Goal: Task Accomplishment & Management: Manage account settings

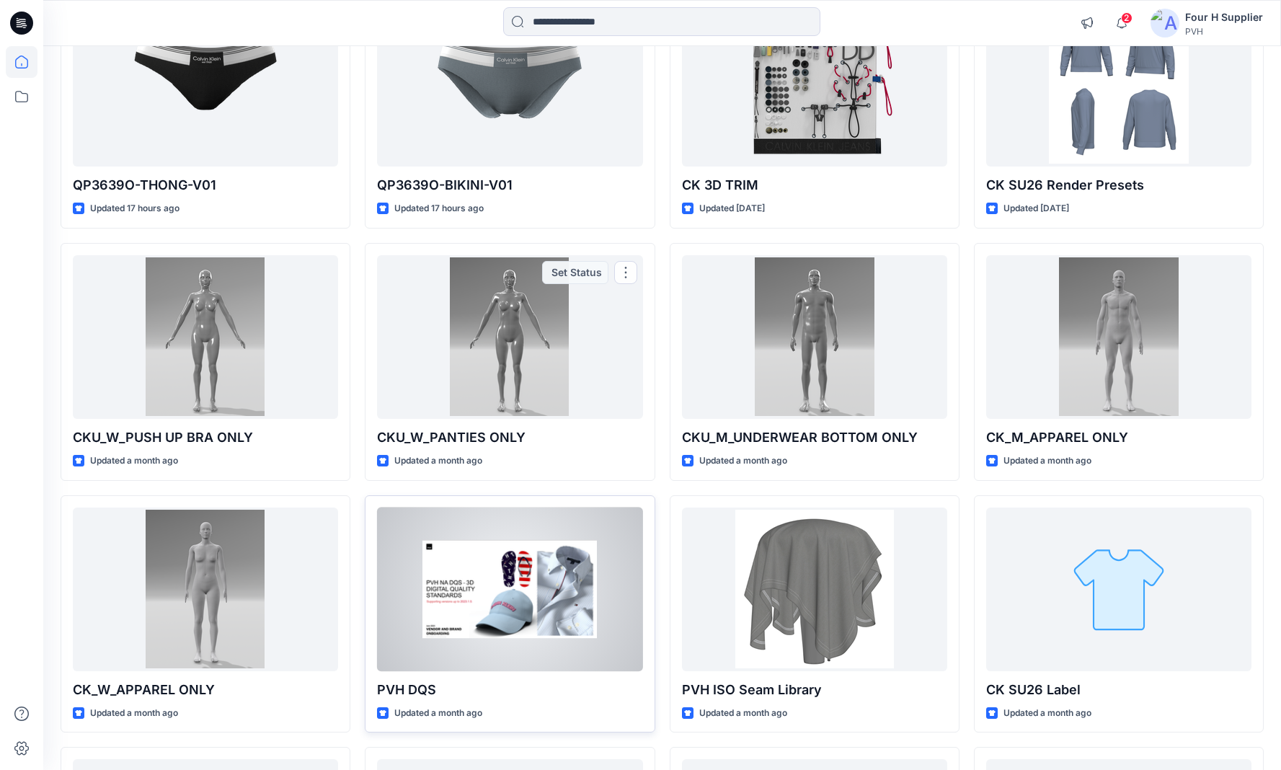
scroll to position [345, 0]
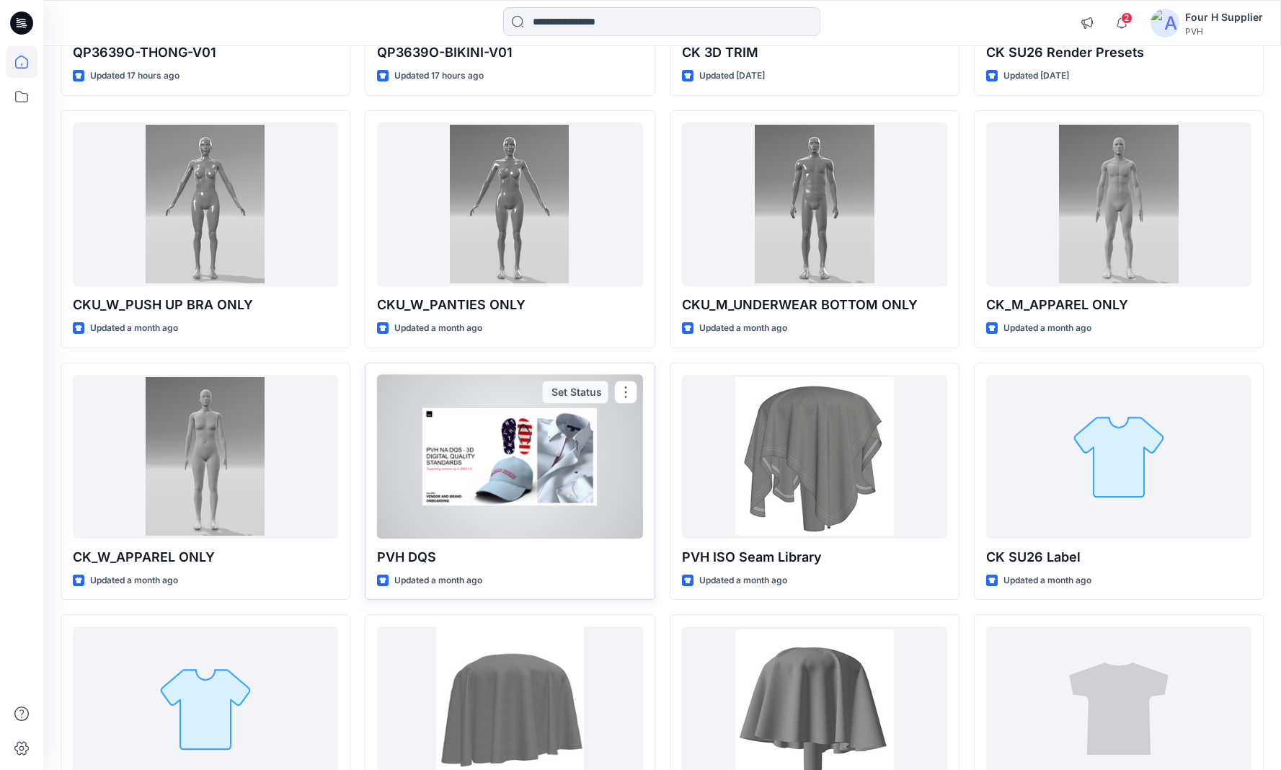
click at [547, 458] on div at bounding box center [509, 457] width 265 height 164
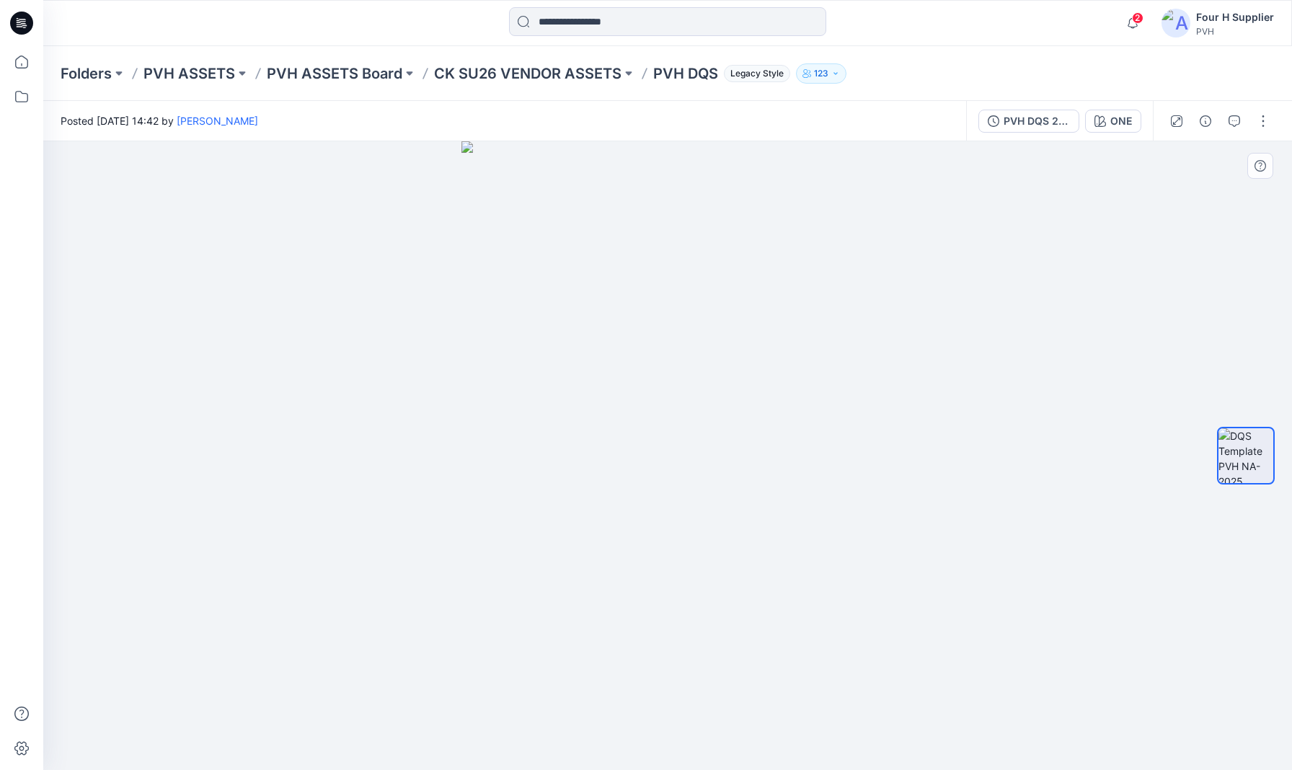
click at [624, 276] on img at bounding box center [667, 455] width 412 height 629
drag, startPoint x: 482, startPoint y: 246, endPoint x: 597, endPoint y: 243, distance: 115.4
click at [597, 243] on img at bounding box center [667, 455] width 412 height 629
drag, startPoint x: 563, startPoint y: 286, endPoint x: 607, endPoint y: 292, distance: 44.4
click at [609, 291] on img at bounding box center [667, 455] width 412 height 629
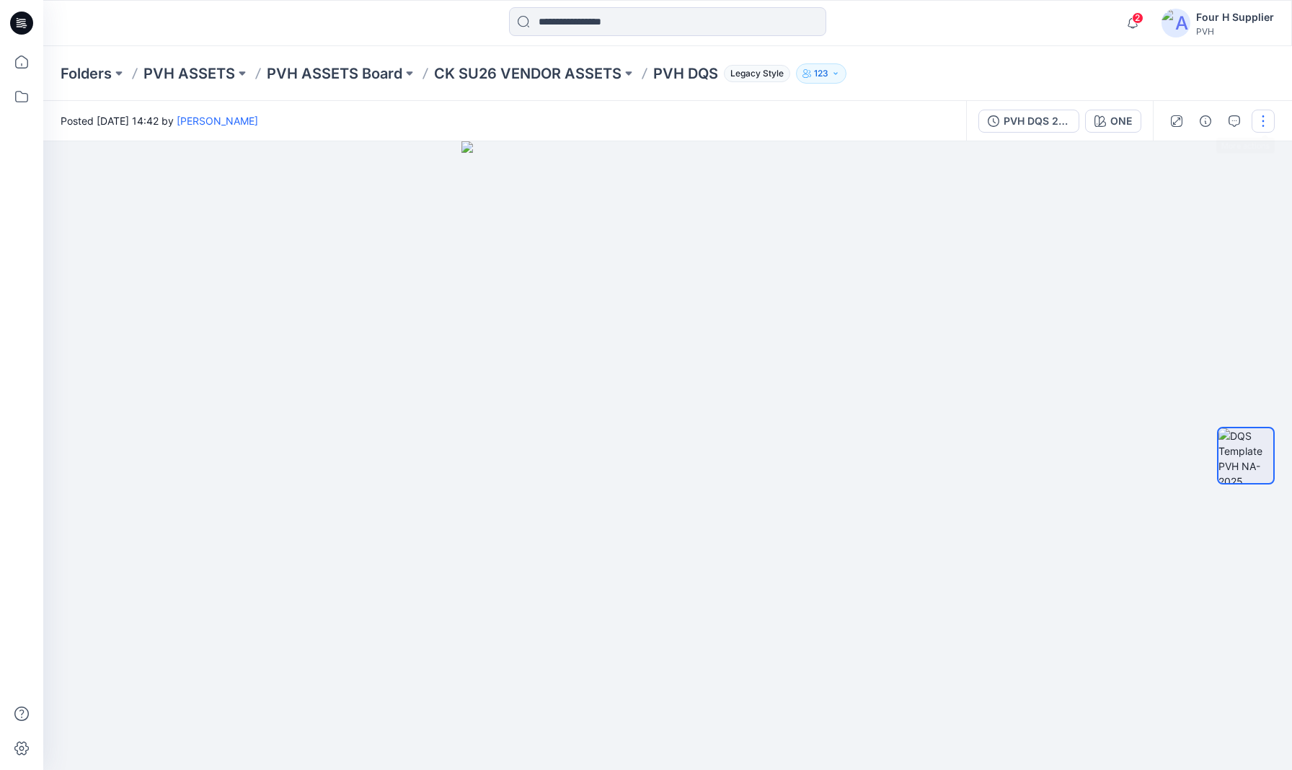
click at [943, 124] on button "button" at bounding box center [1263, 121] width 23 height 23
click at [943, 178] on div at bounding box center [667, 455] width 1249 height 629
click at [774, 71] on span "Legacy Style" at bounding box center [757, 73] width 66 height 17
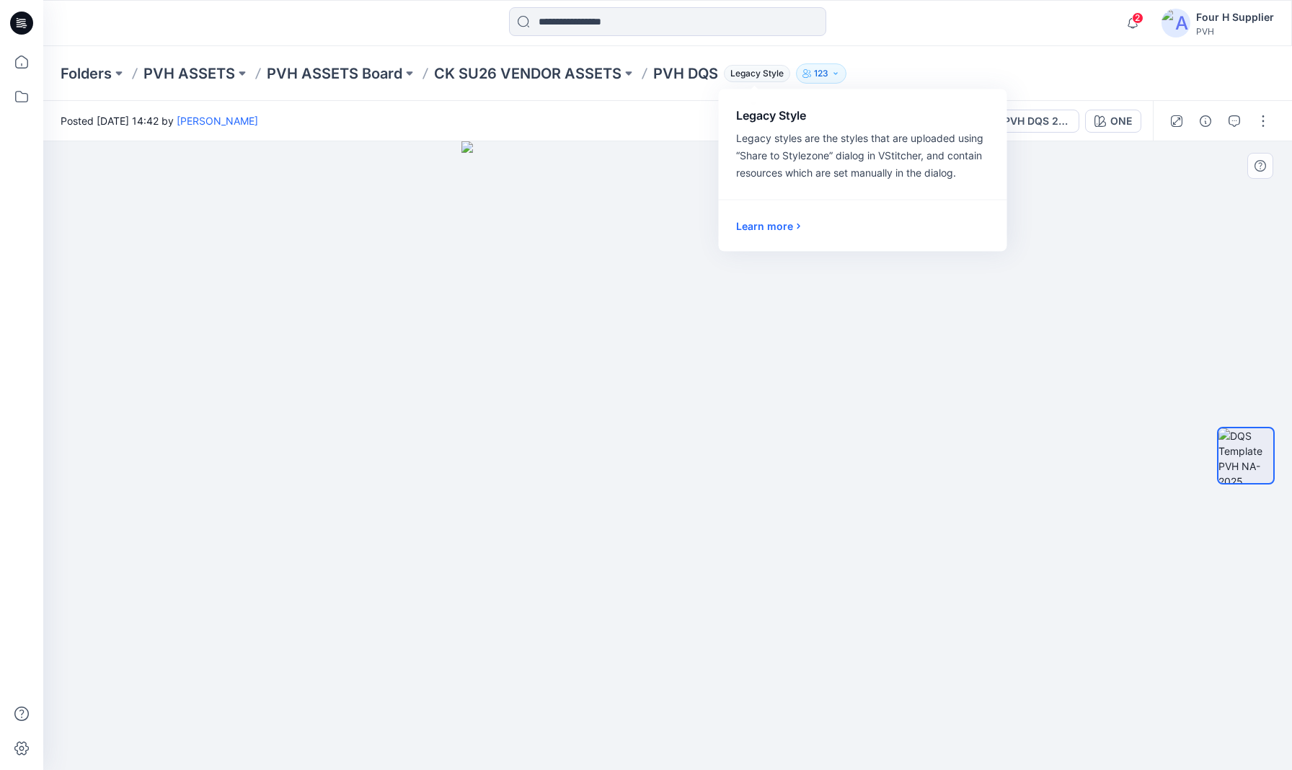
click at [943, 229] on div at bounding box center [667, 455] width 1249 height 629
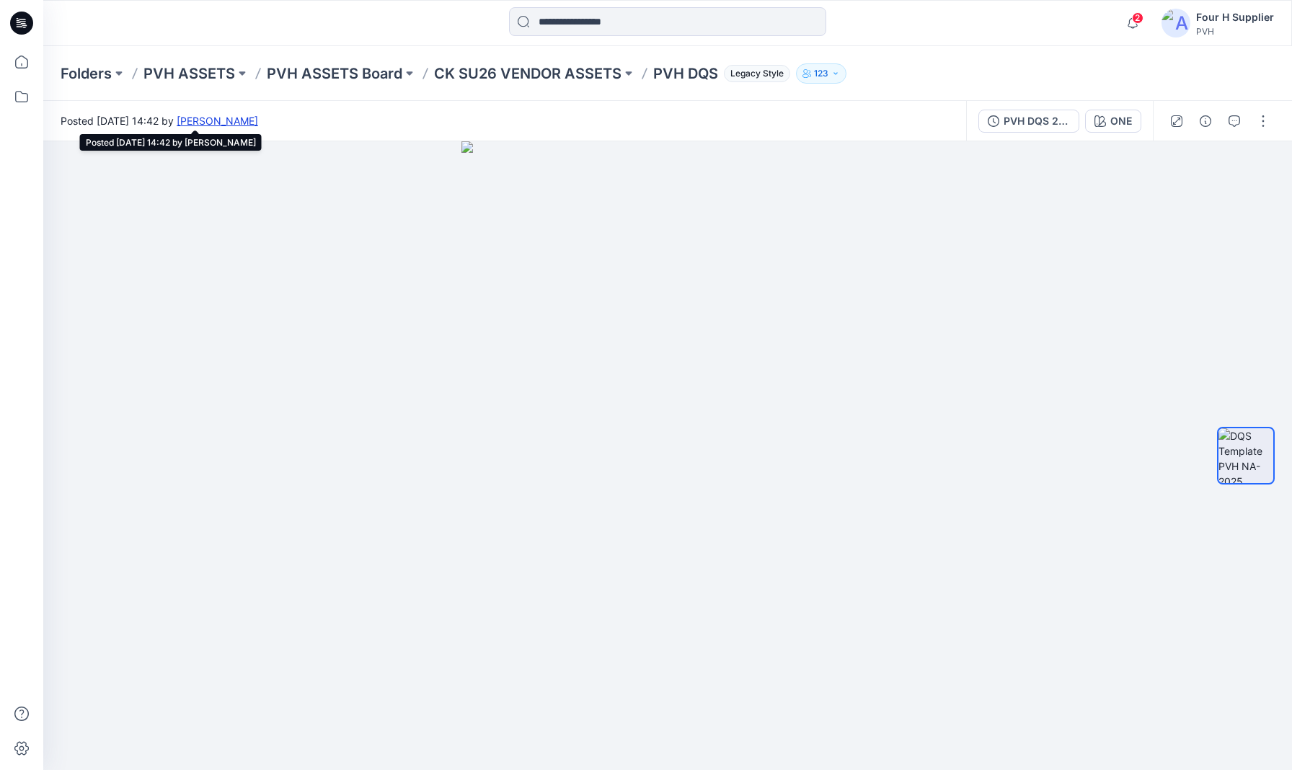
click at [258, 123] on link "[PERSON_NAME]" at bounding box center [217, 121] width 81 height 12
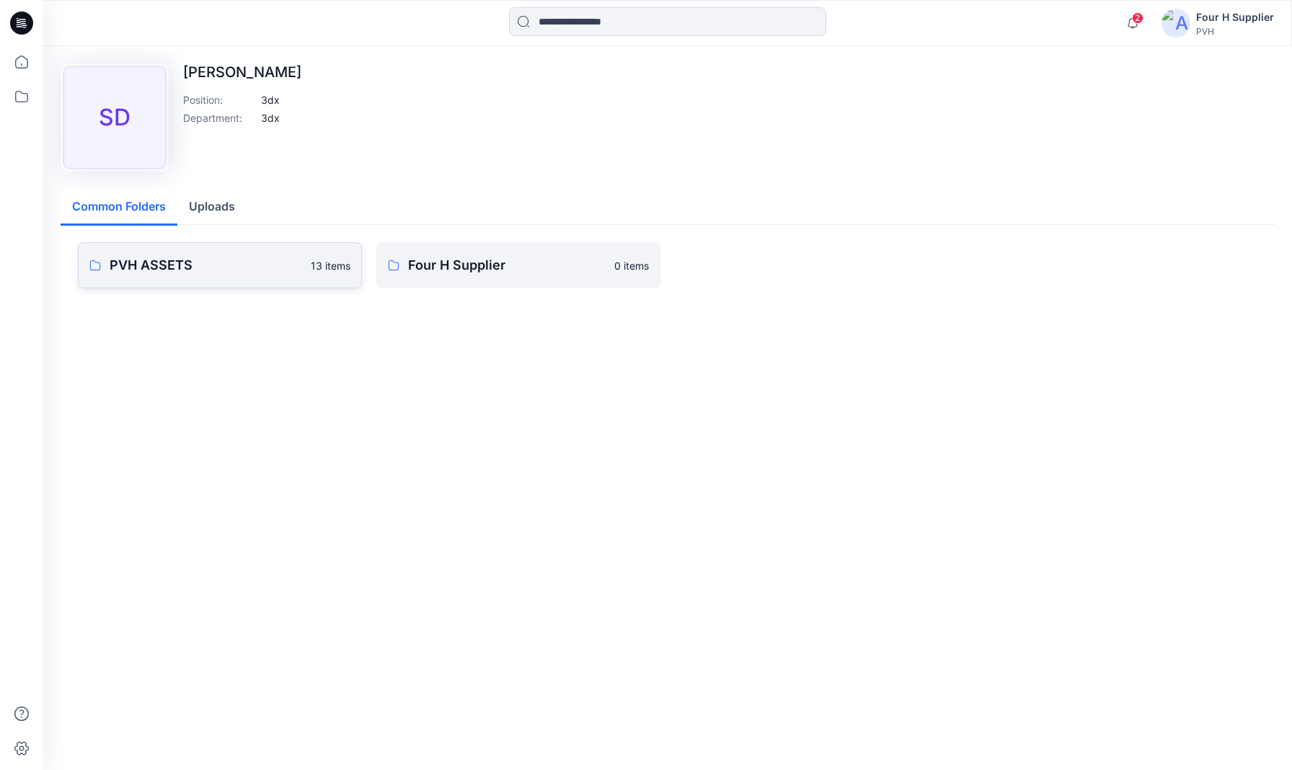
click at [252, 278] on link "PVH ASSETS 13 items" at bounding box center [220, 265] width 284 height 46
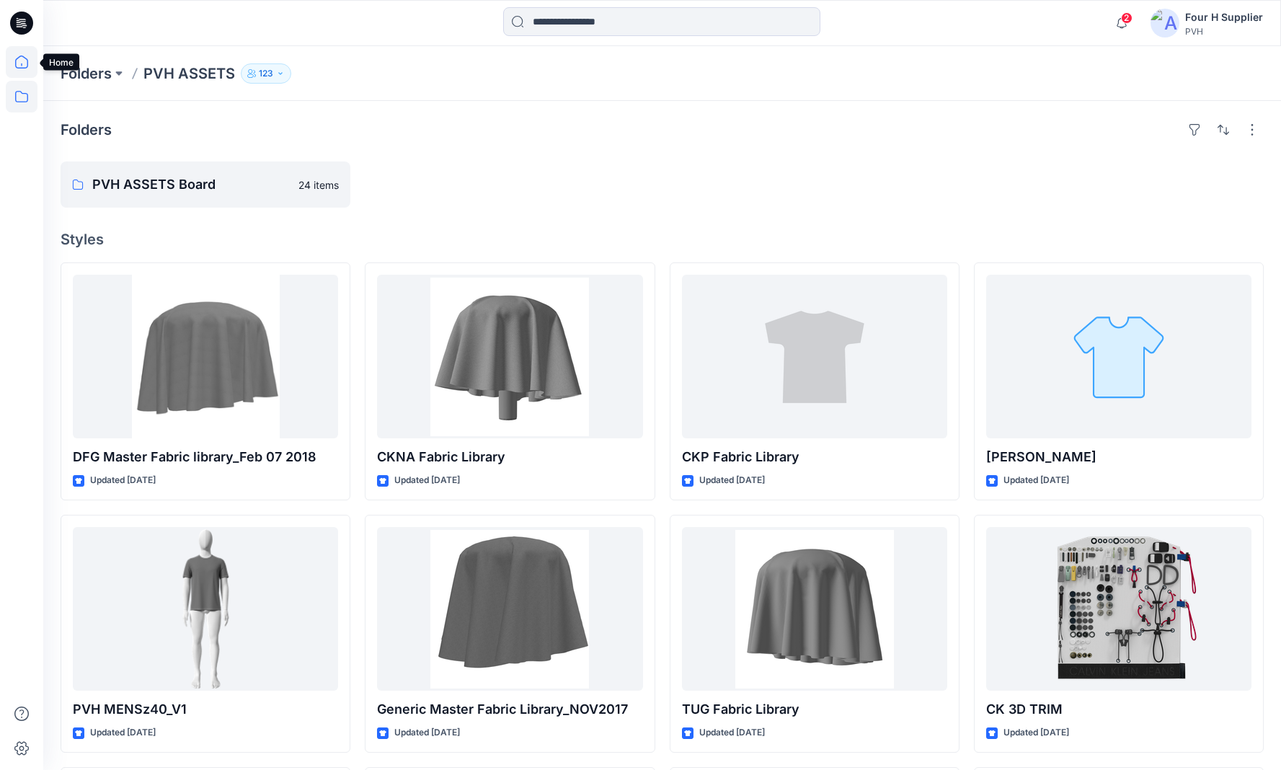
click at [21, 58] on icon at bounding box center [22, 62] width 32 height 32
click at [23, 61] on icon at bounding box center [22, 62] width 32 height 32
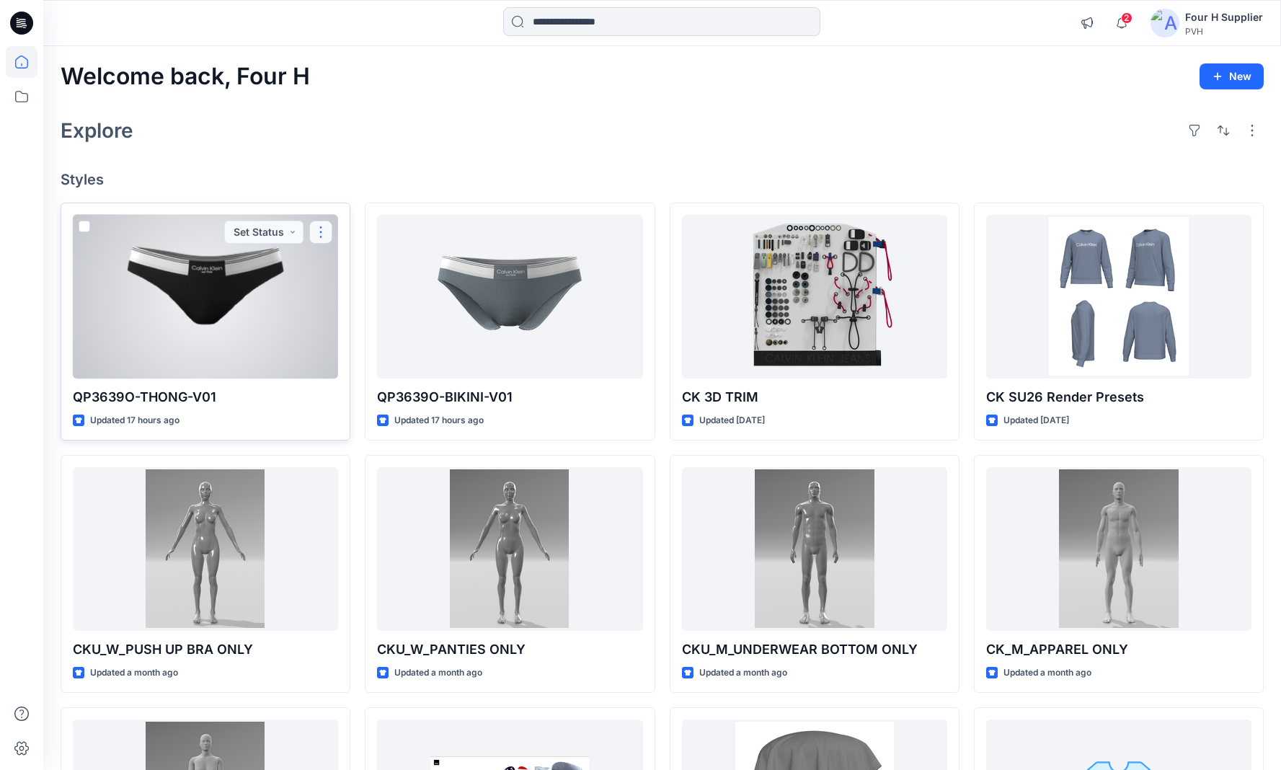
click at [327, 226] on button "button" at bounding box center [320, 232] width 23 height 23
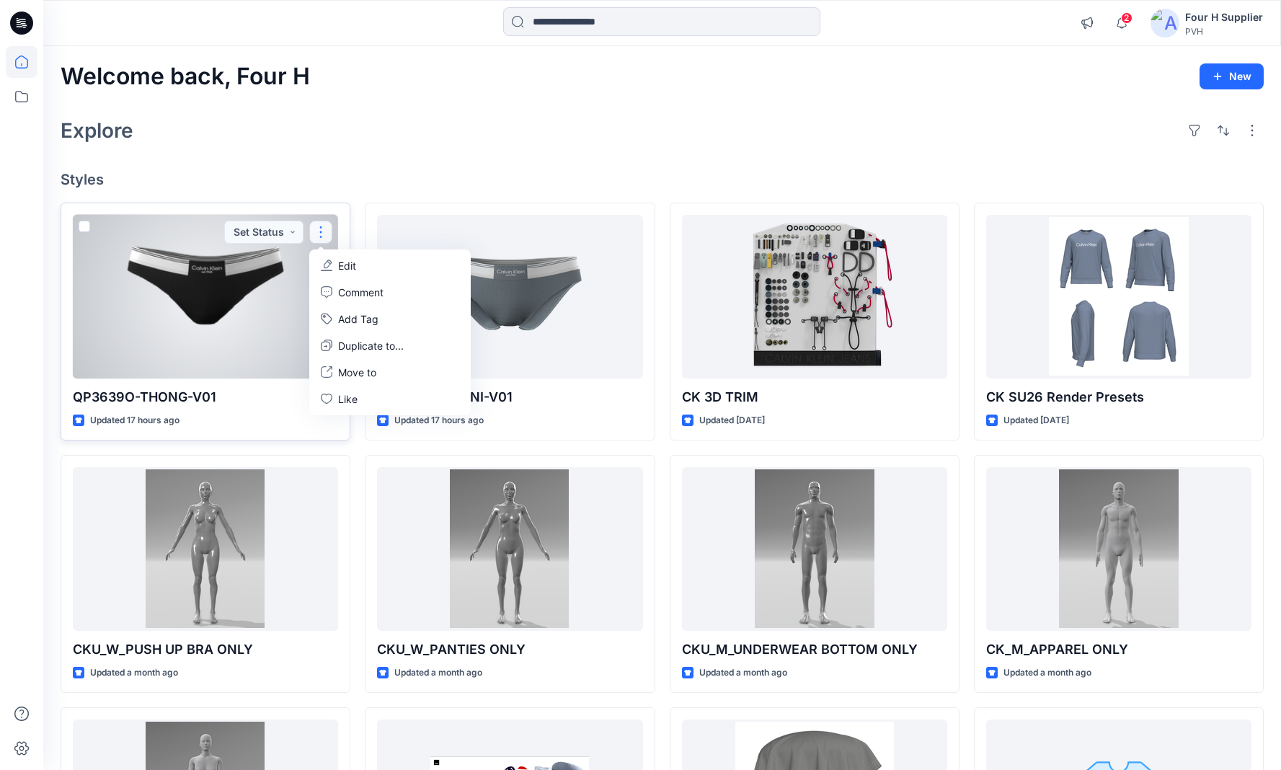
click at [324, 235] on button "button" at bounding box center [320, 232] width 23 height 23
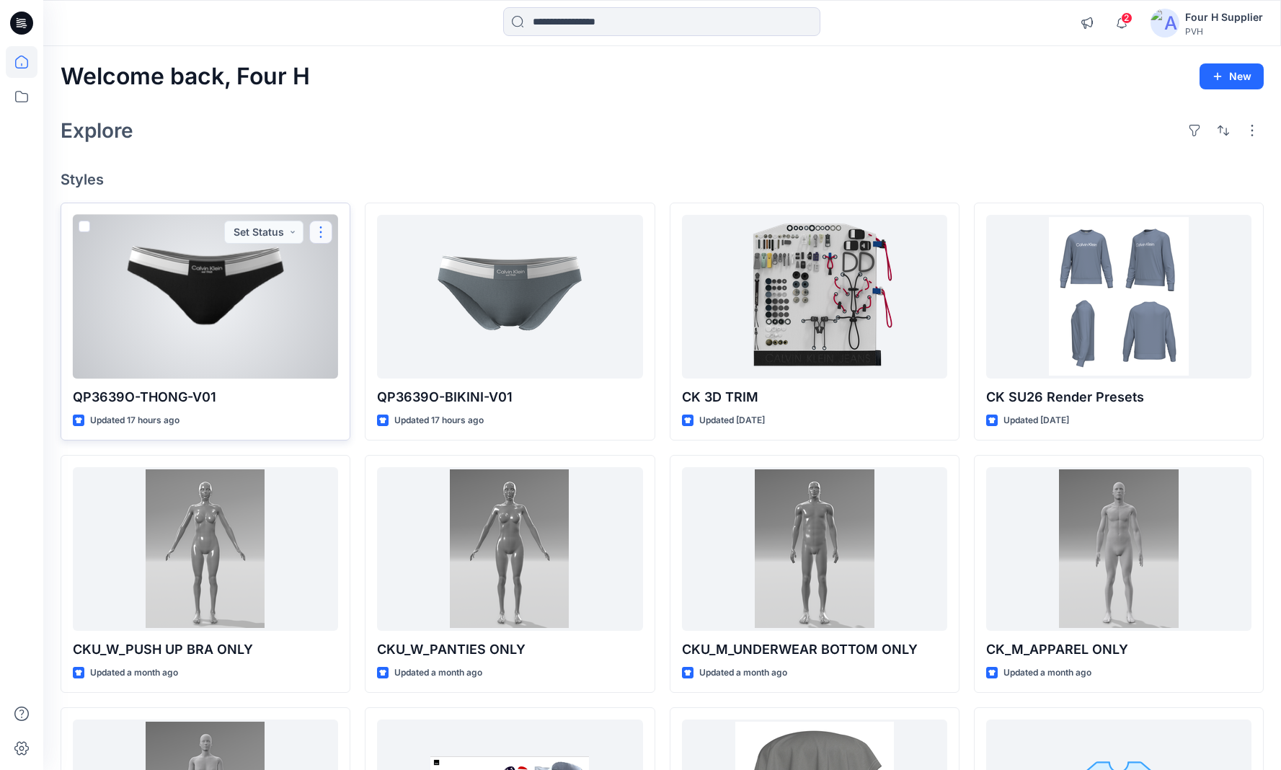
click at [324, 235] on button "button" at bounding box center [320, 232] width 23 height 23
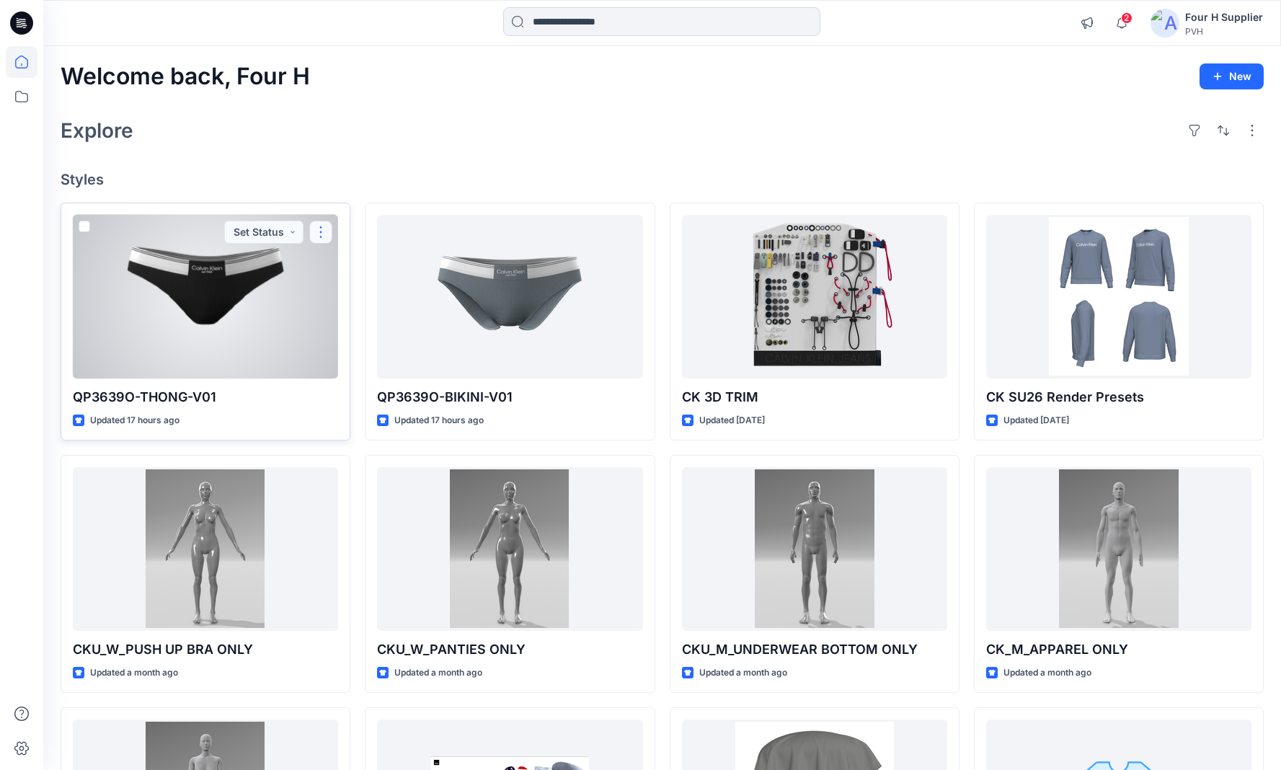
click at [320, 234] on button "button" at bounding box center [320, 232] width 23 height 23
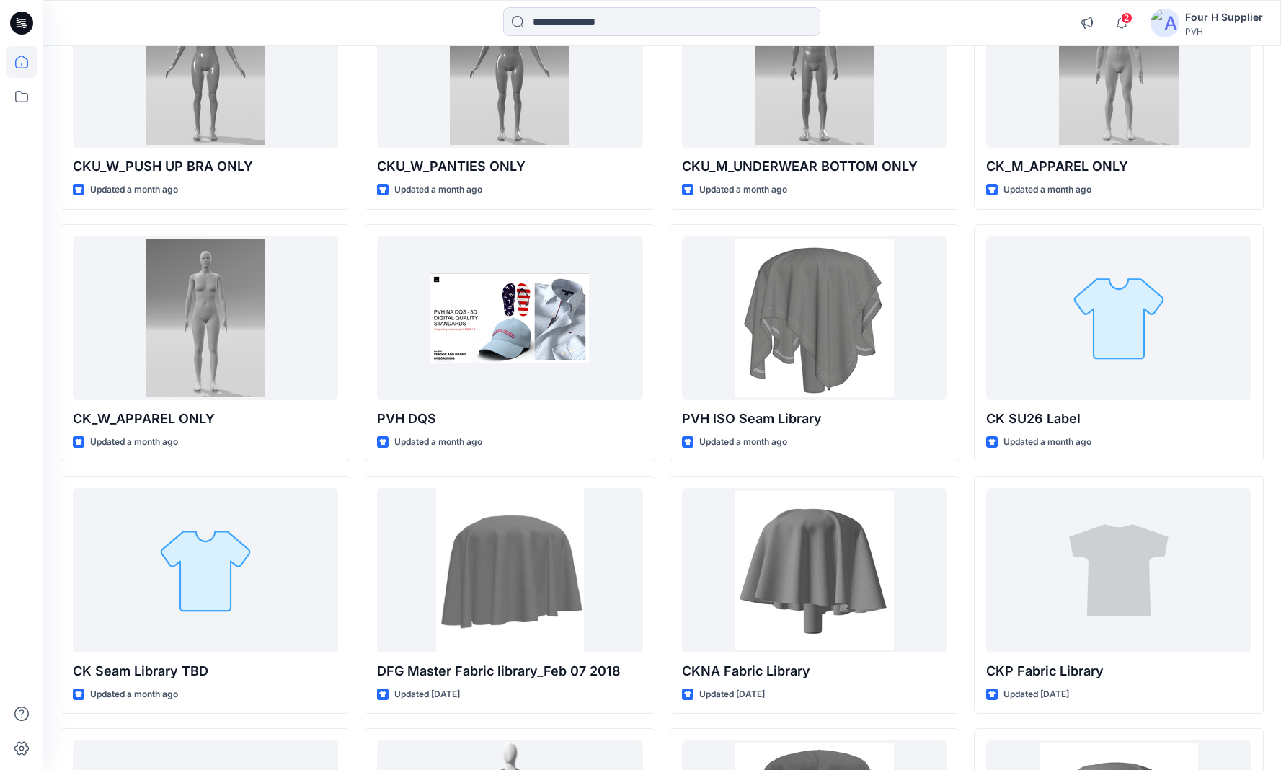
scroll to position [504, 0]
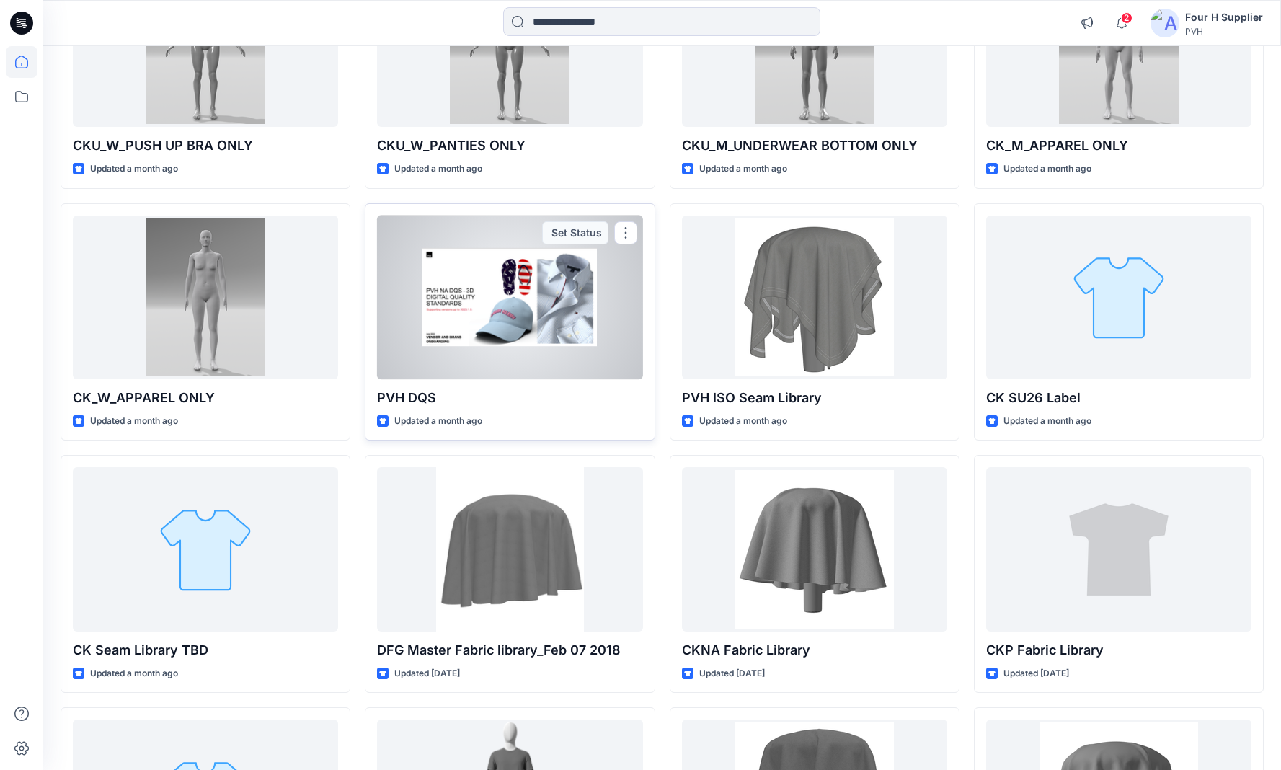
click at [518, 310] on div at bounding box center [509, 298] width 265 height 164
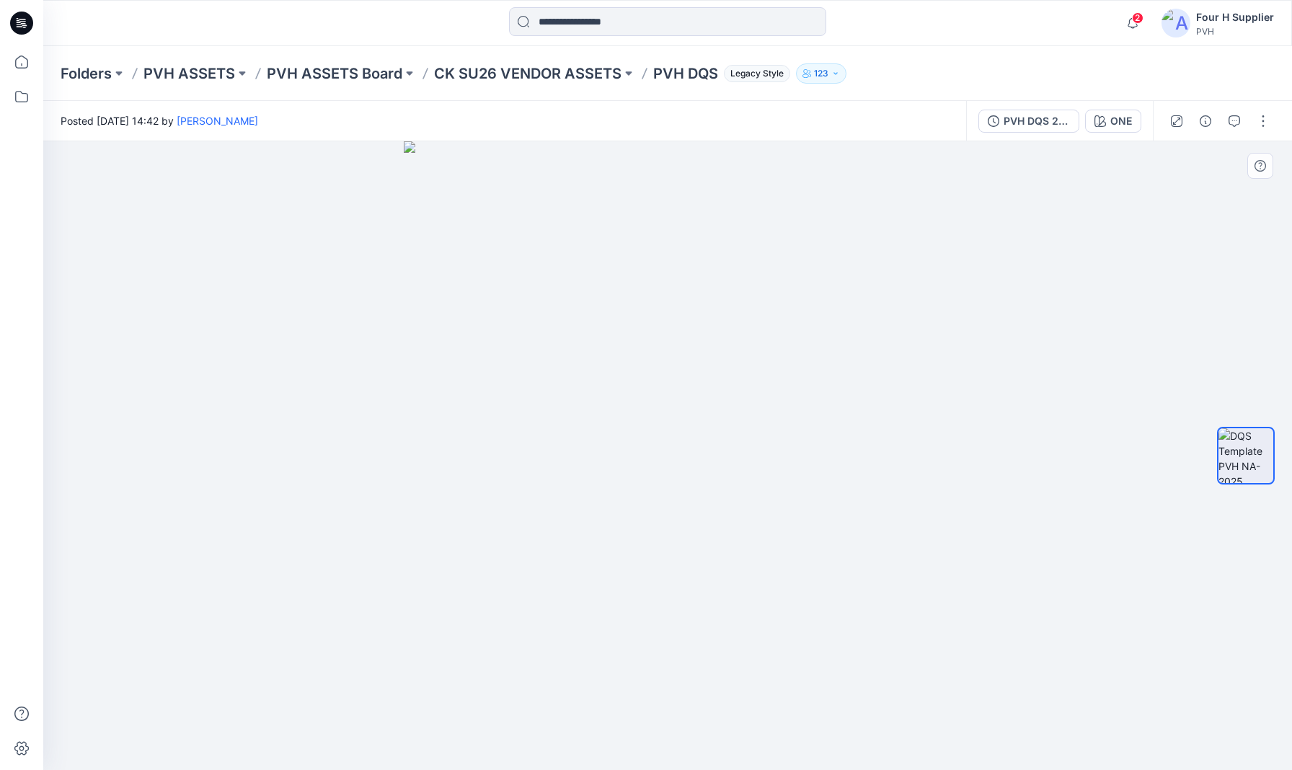
drag, startPoint x: 538, startPoint y: 326, endPoint x: 562, endPoint y: 330, distance: 24.9
click at [562, 330] on img at bounding box center [668, 455] width 528 height 629
click at [23, 48] on icon at bounding box center [22, 62] width 32 height 32
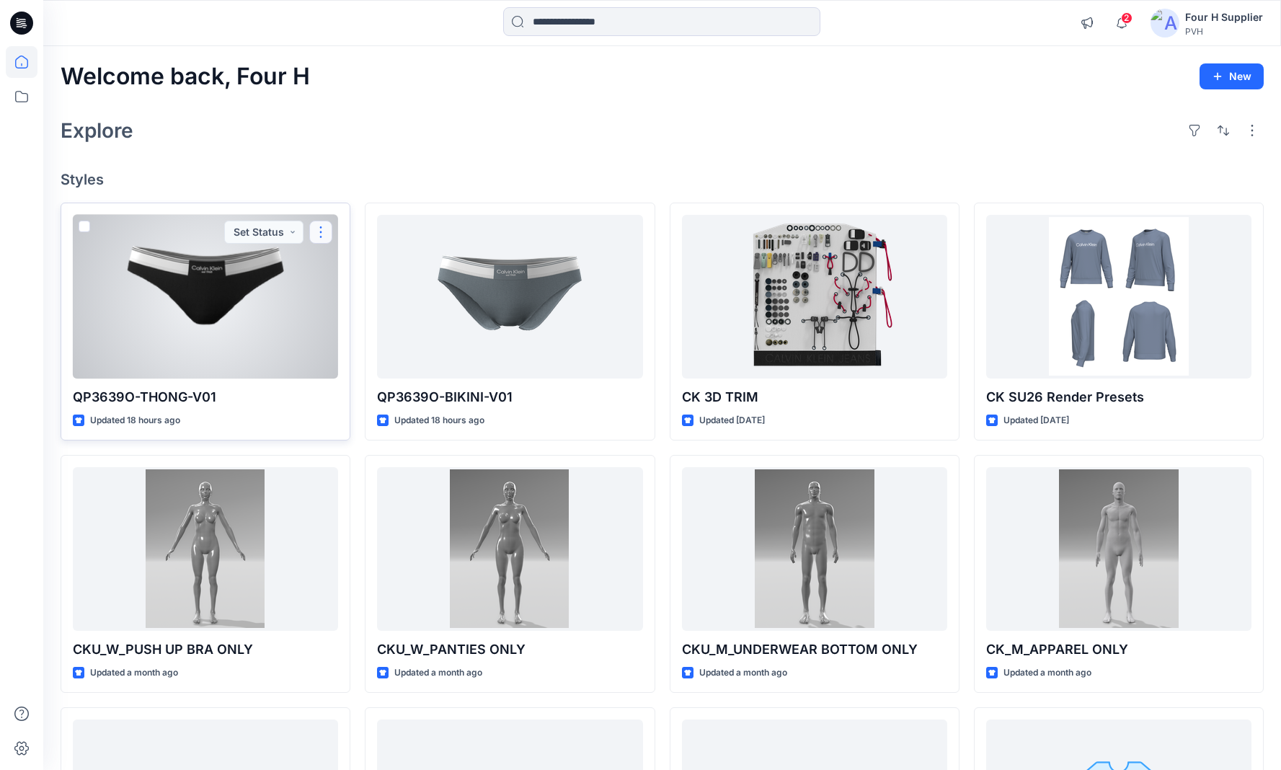
click at [320, 232] on button "button" at bounding box center [320, 232] width 23 height 23
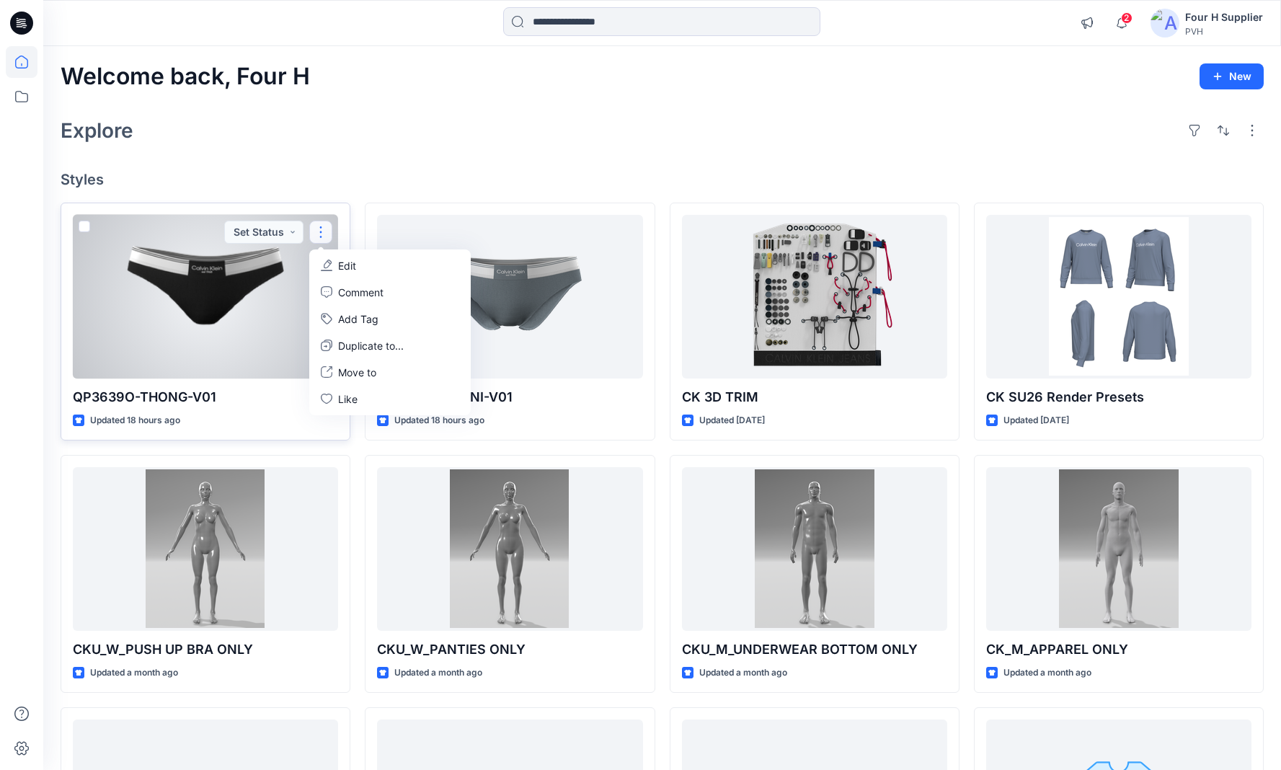
click at [345, 259] on p "Edit" at bounding box center [347, 265] width 18 height 15
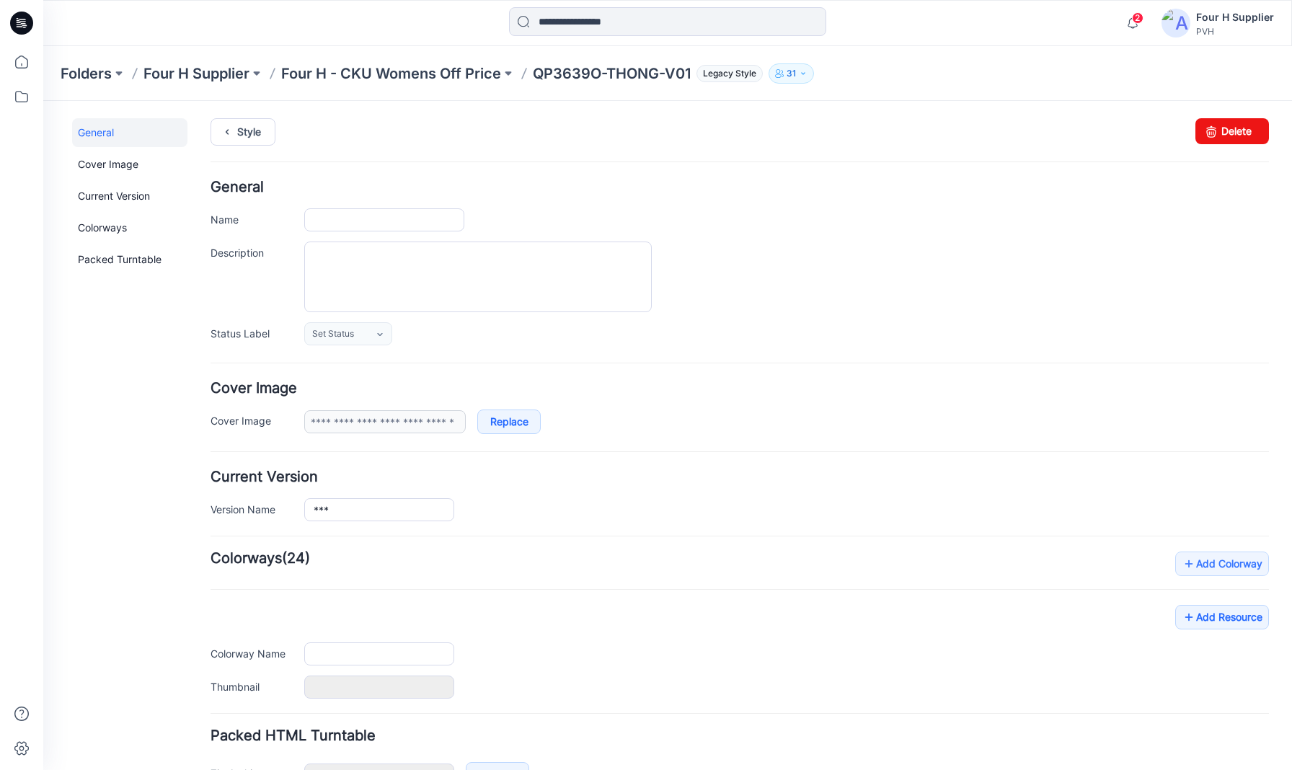
type input "**********"
type input "*****"
type input "**********"
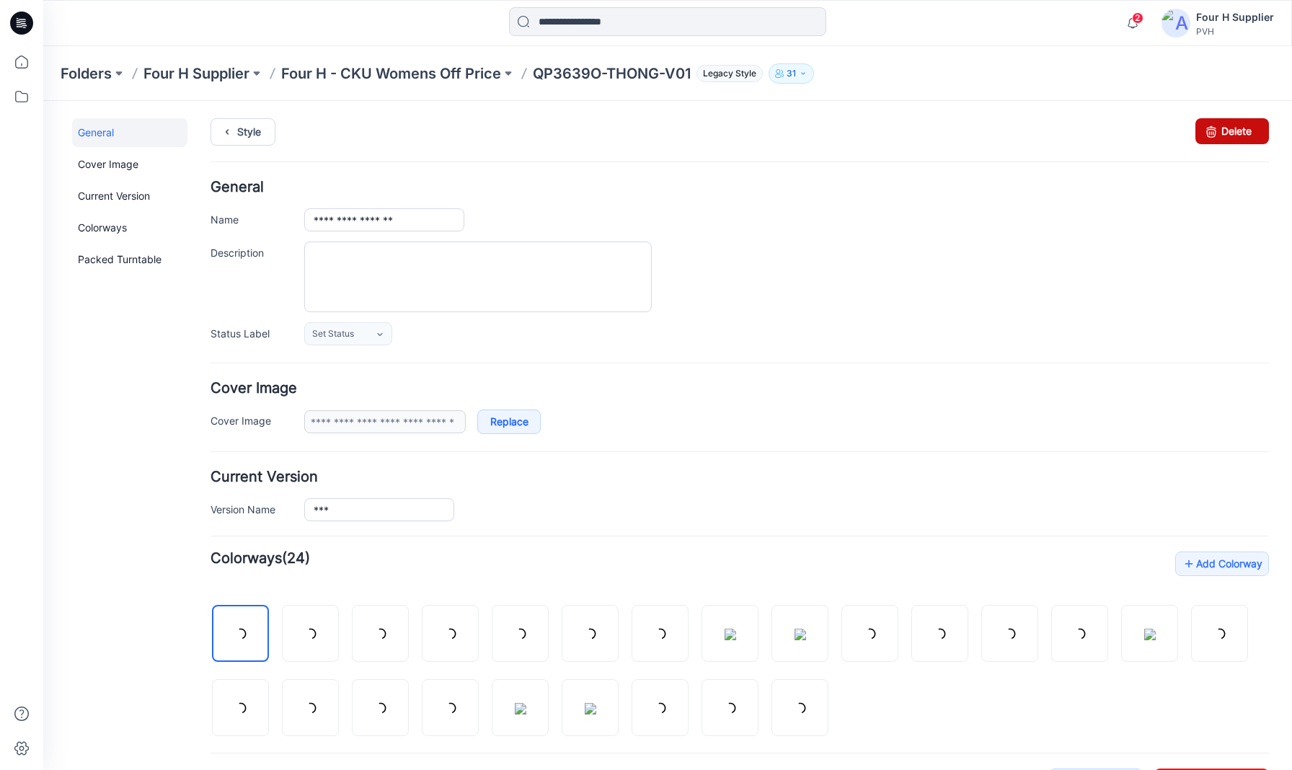
click at [1223, 132] on link "Delete" at bounding box center [1232, 131] width 74 height 26
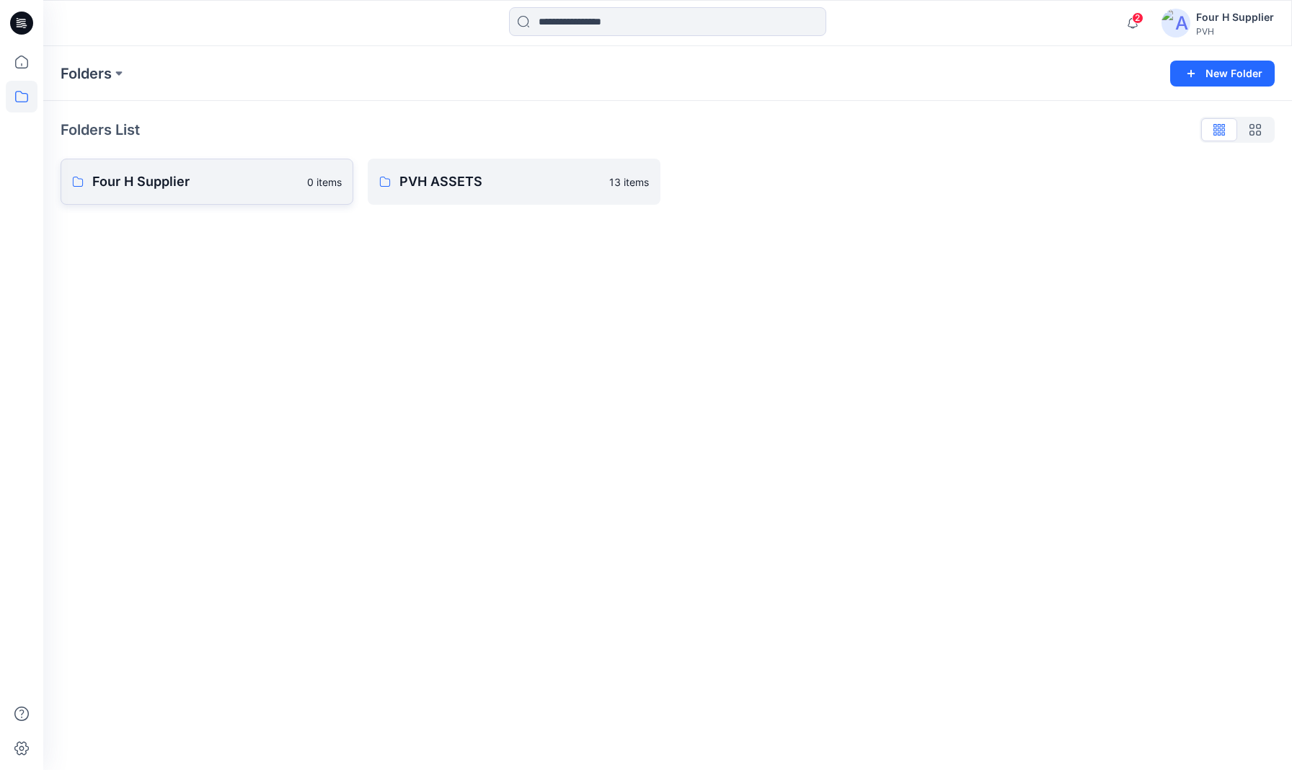
click at [175, 182] on p "Four H Supplier" at bounding box center [195, 182] width 206 height 20
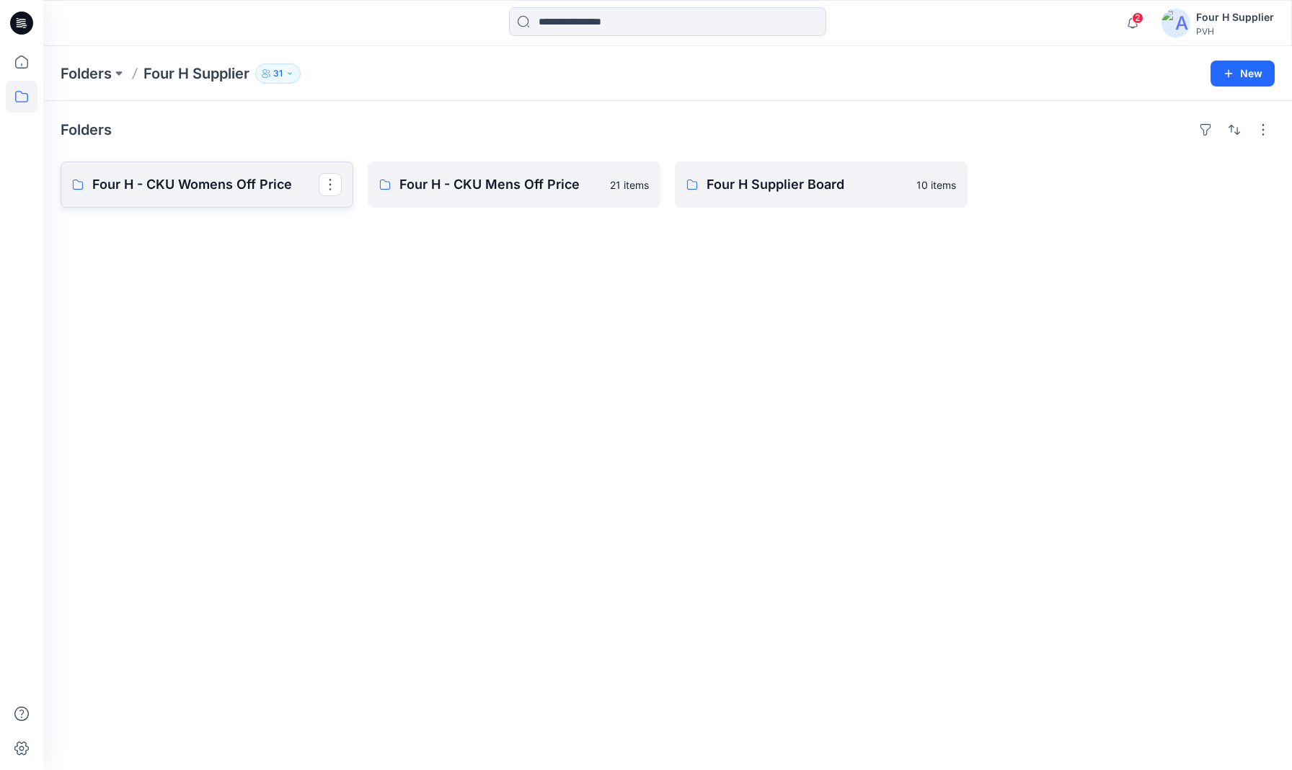
click at [223, 187] on p "Four H - CKU Womens Off Price" at bounding box center [205, 184] width 226 height 20
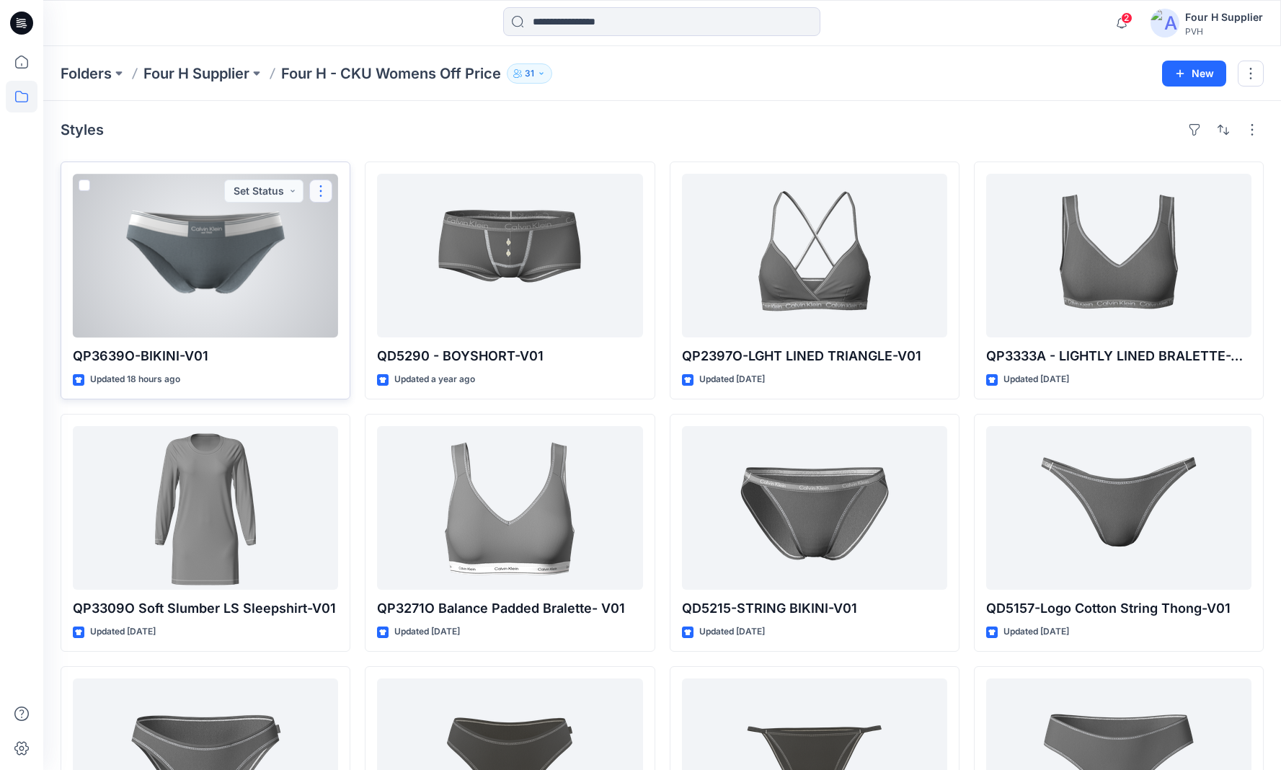
click at [327, 195] on button "button" at bounding box center [320, 191] width 23 height 23
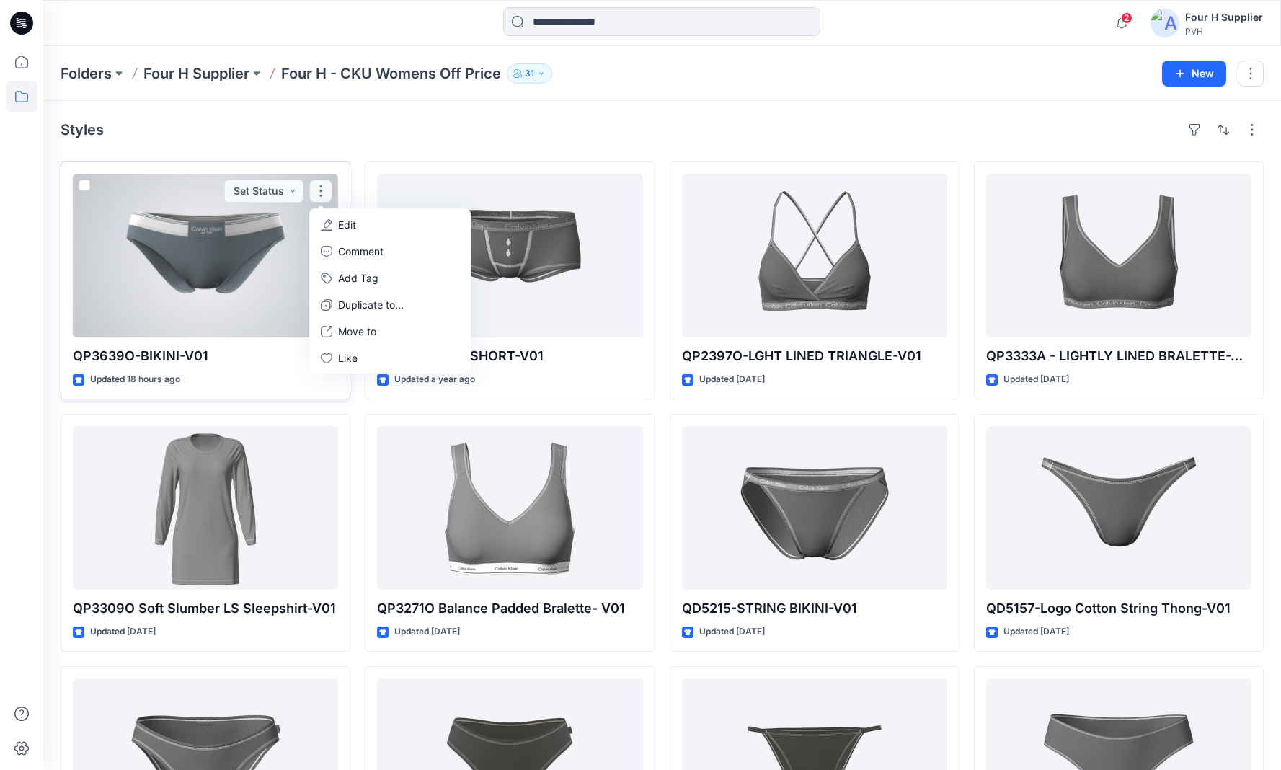
click at [361, 228] on button "Edit" at bounding box center [390, 224] width 156 height 27
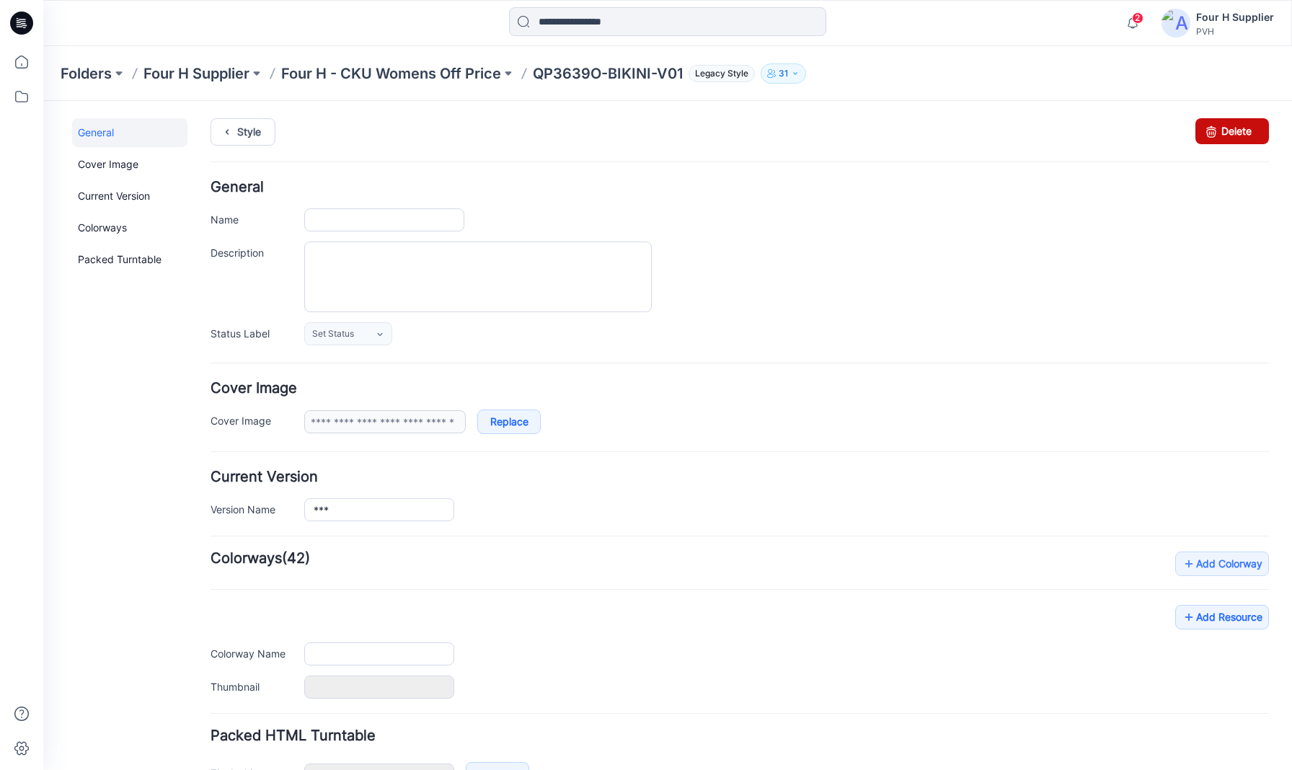
click at [1218, 133] on link "Delete" at bounding box center [1232, 131] width 74 height 26
type input "**********"
type input "*****"
type input "**********"
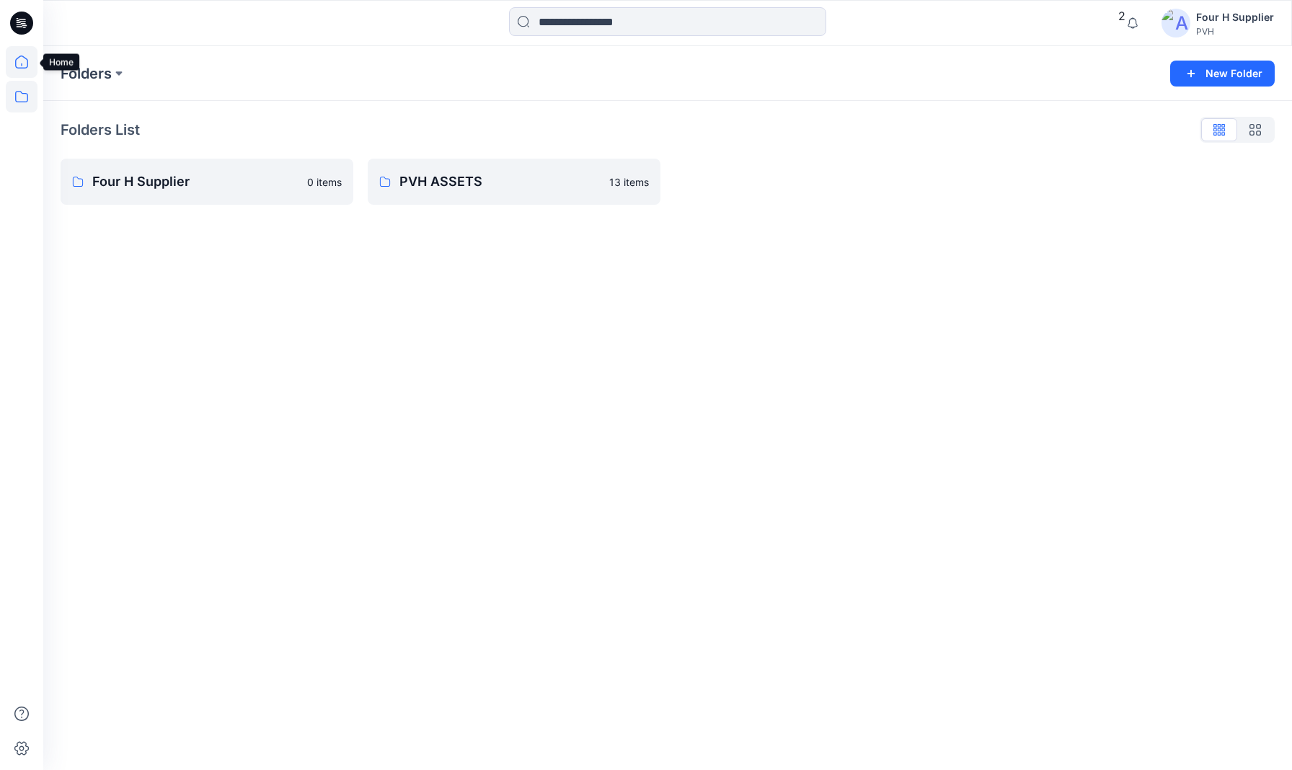
click at [19, 53] on icon at bounding box center [22, 62] width 32 height 32
